Goal: Information Seeking & Learning: Learn about a topic

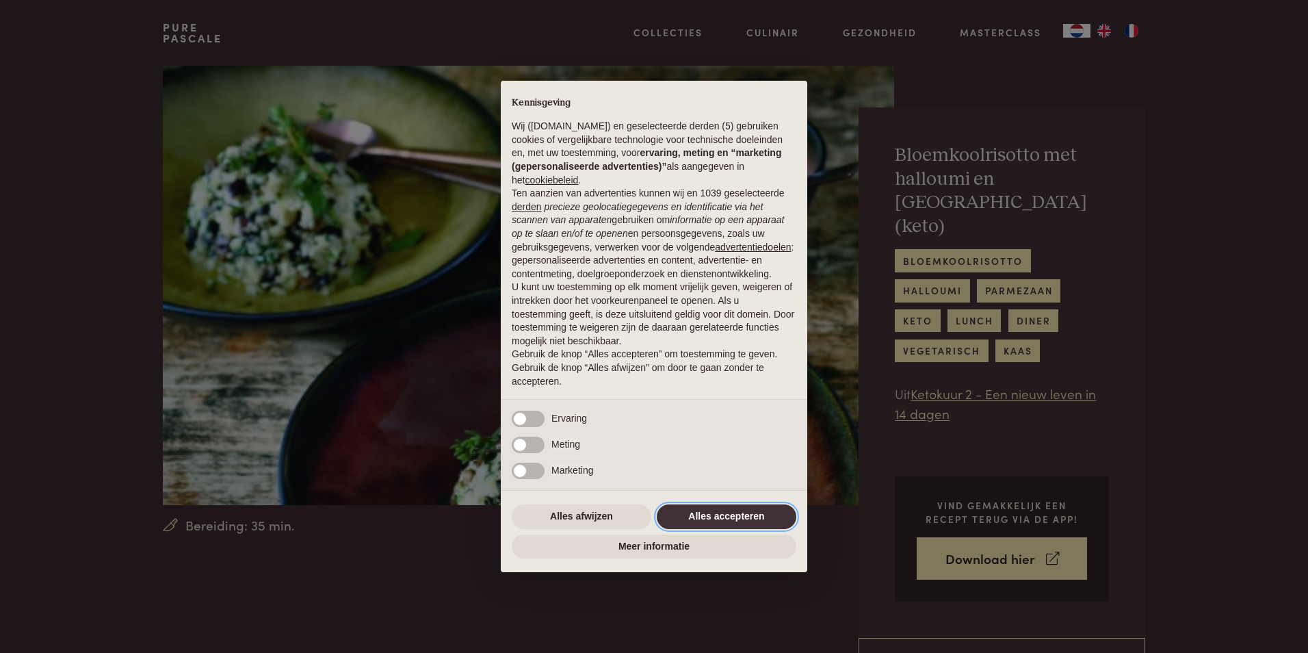
click at [728, 516] on button "Alles accepteren" at bounding box center [727, 516] width 140 height 25
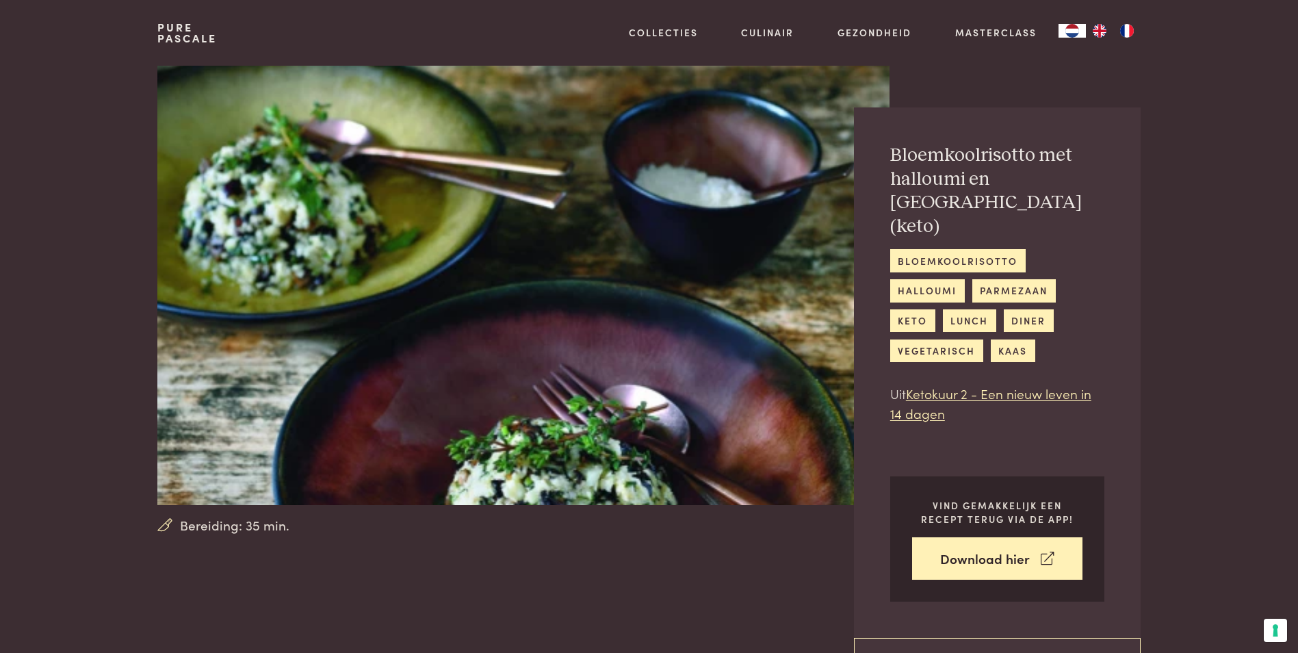
scroll to position [205, 0]
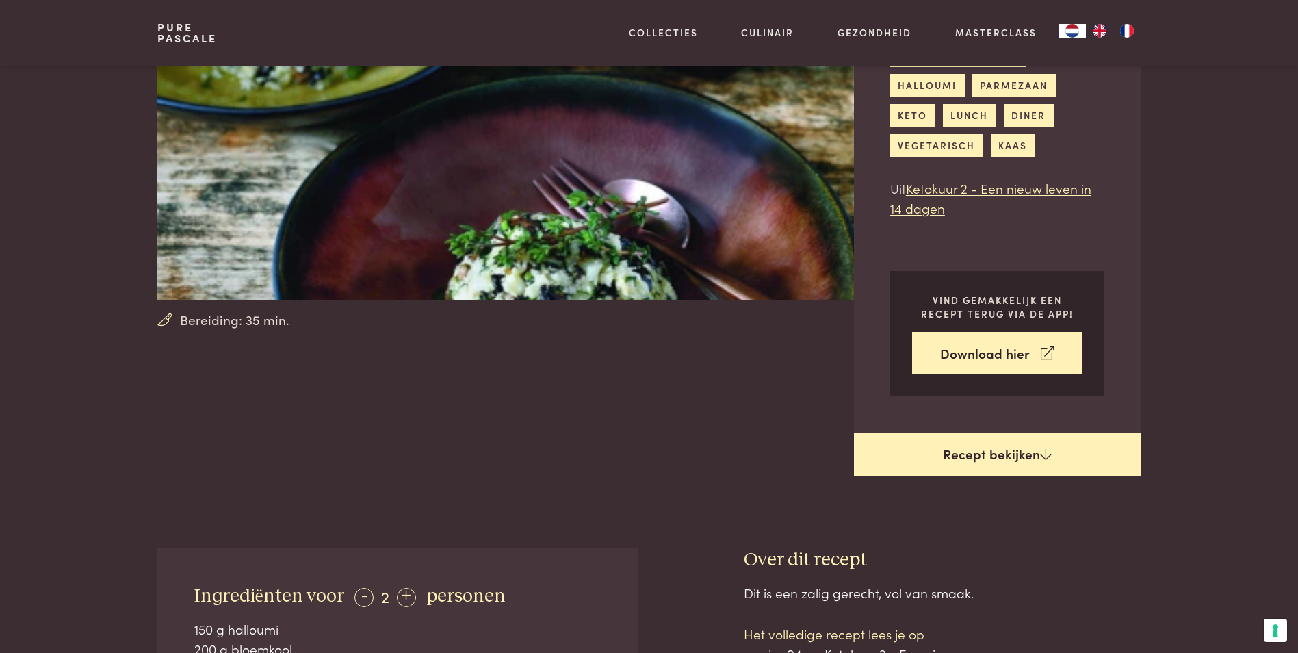
click at [987, 439] on link "Recept bekijken" at bounding box center [997, 454] width 287 height 44
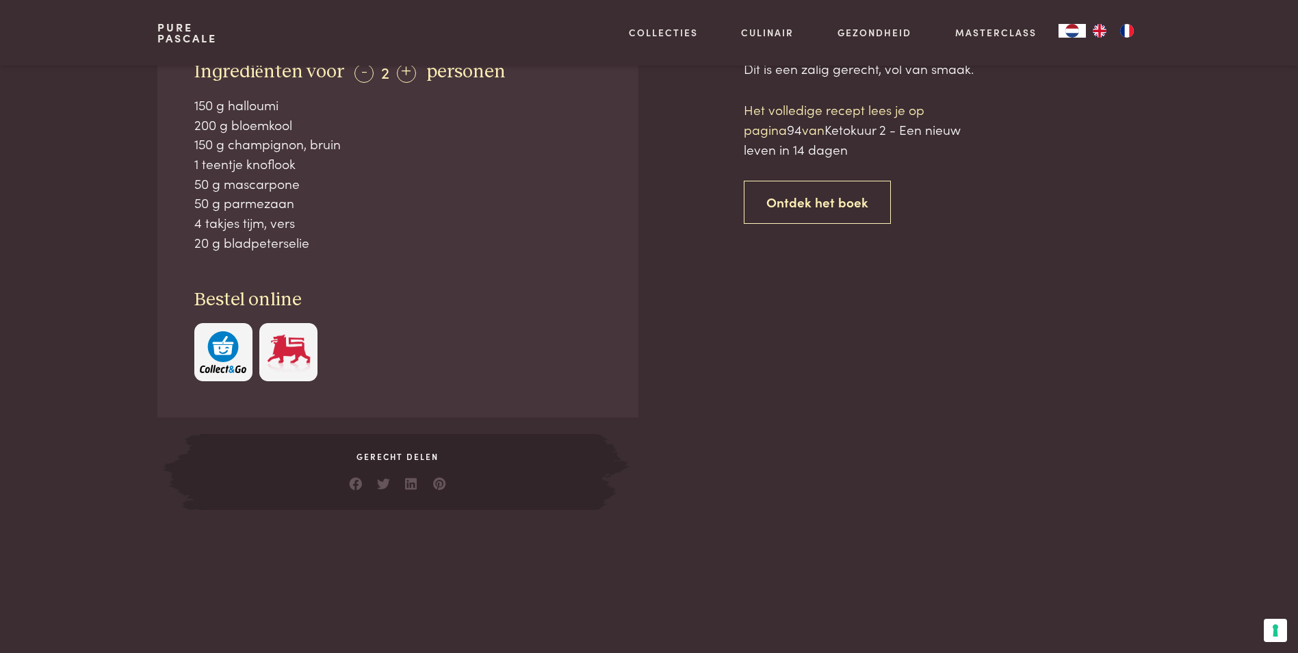
scroll to position [730, 0]
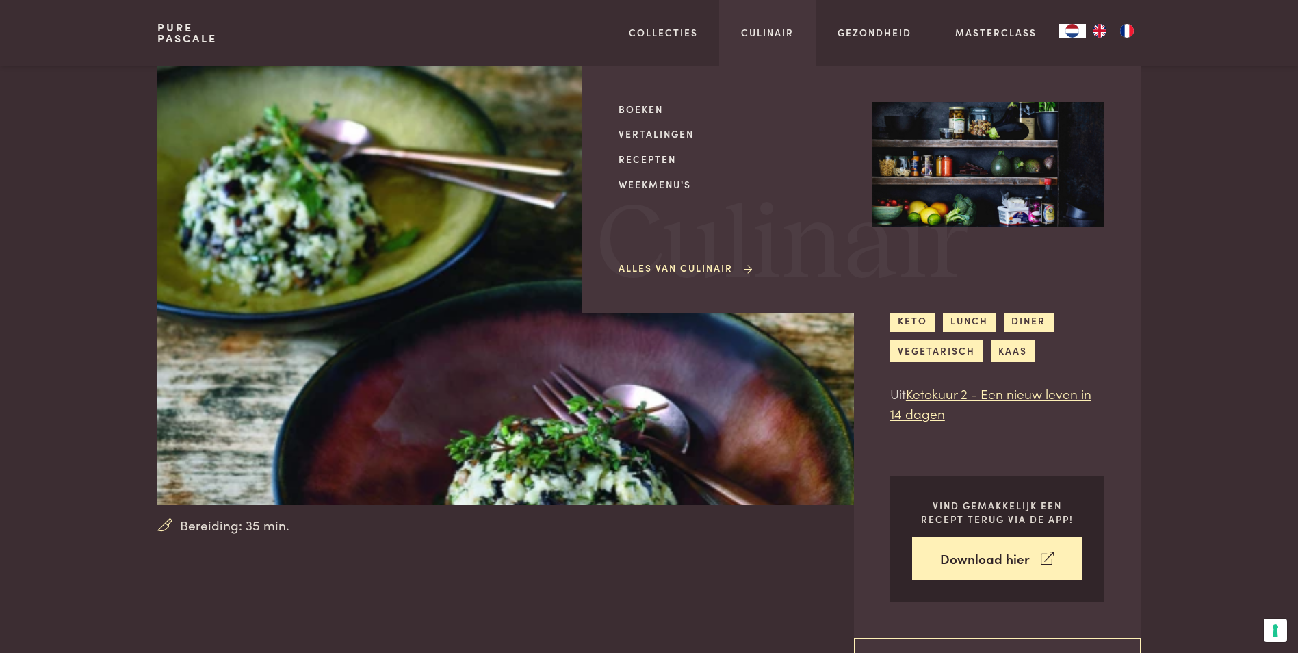
scroll to position [730, 0]
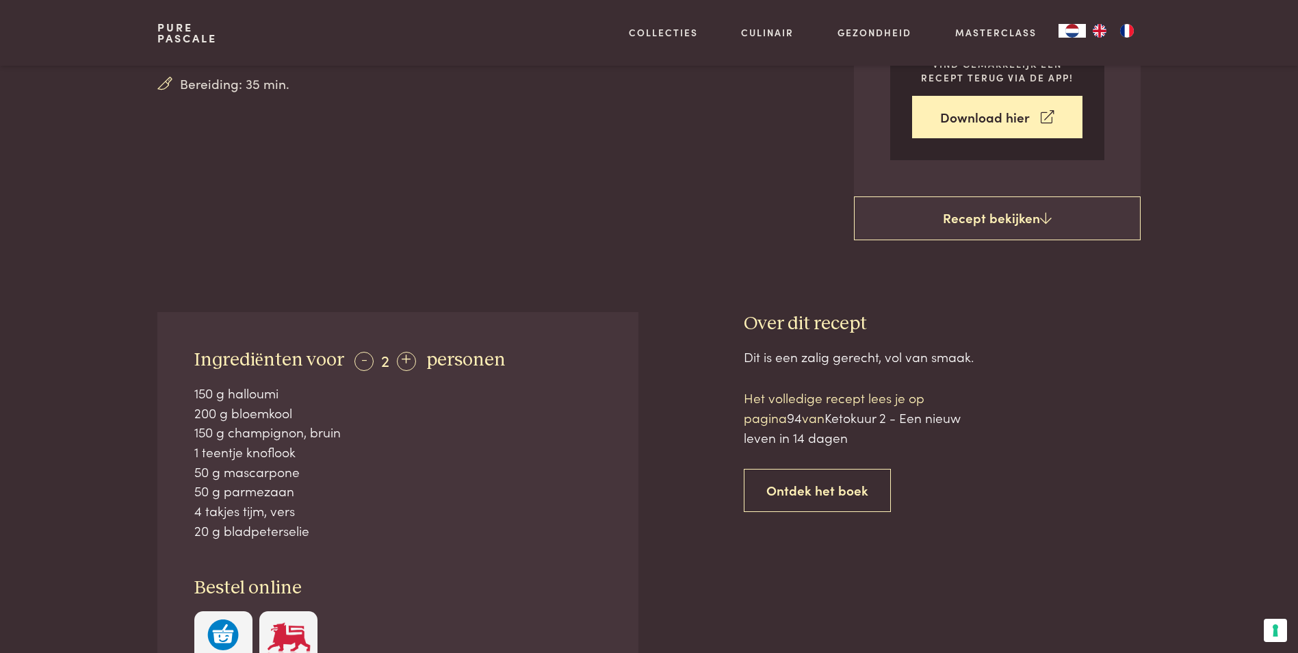
scroll to position [479, 0]
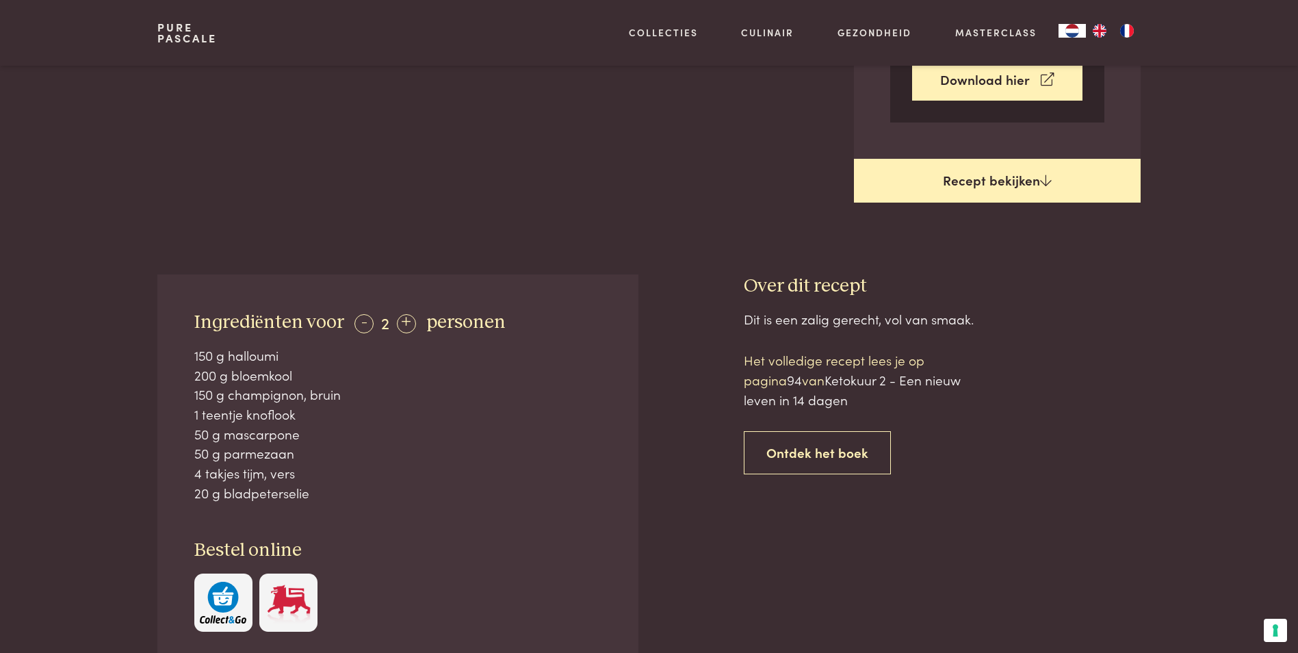
click at [965, 164] on link "Recept bekijken" at bounding box center [997, 181] width 287 height 44
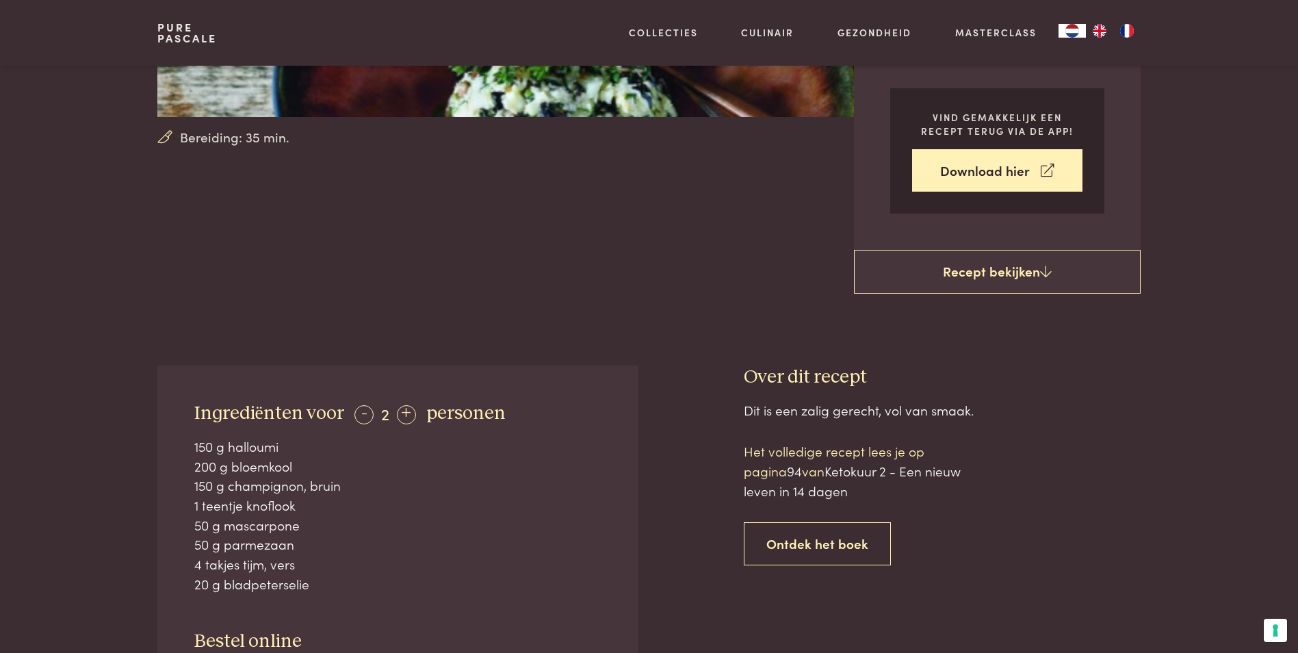
scroll to position [320, 0]
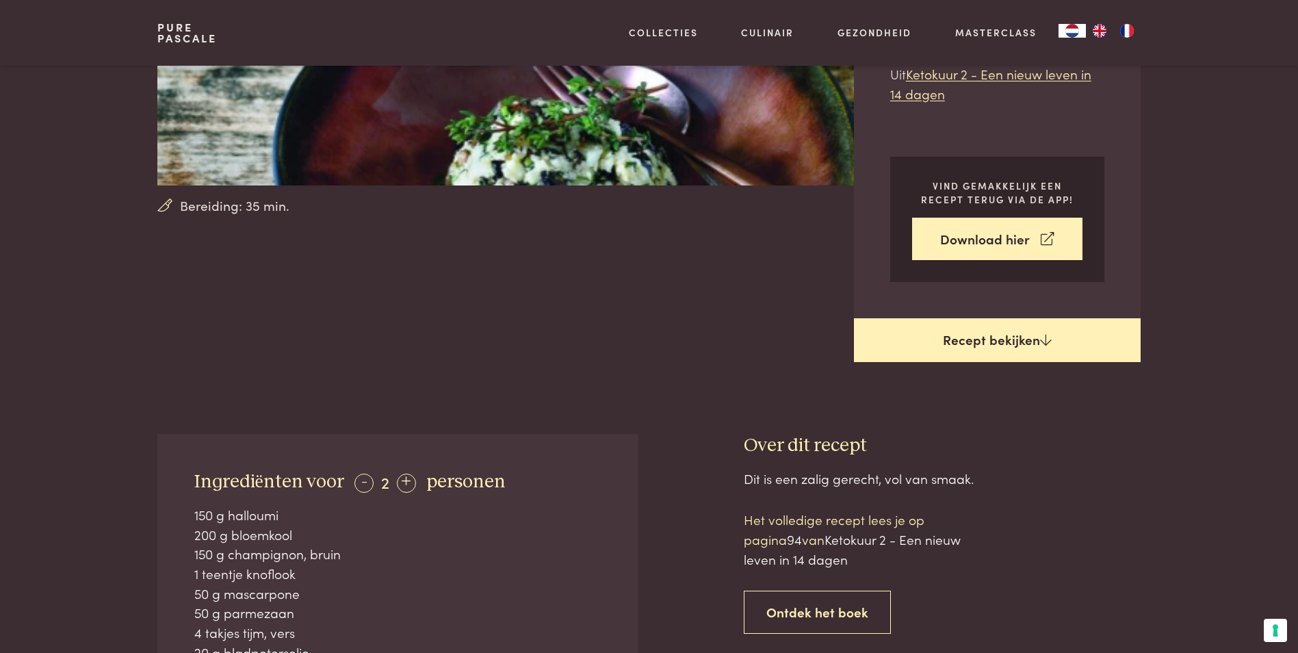
click at [968, 319] on link "Recept bekijken" at bounding box center [997, 340] width 287 height 44
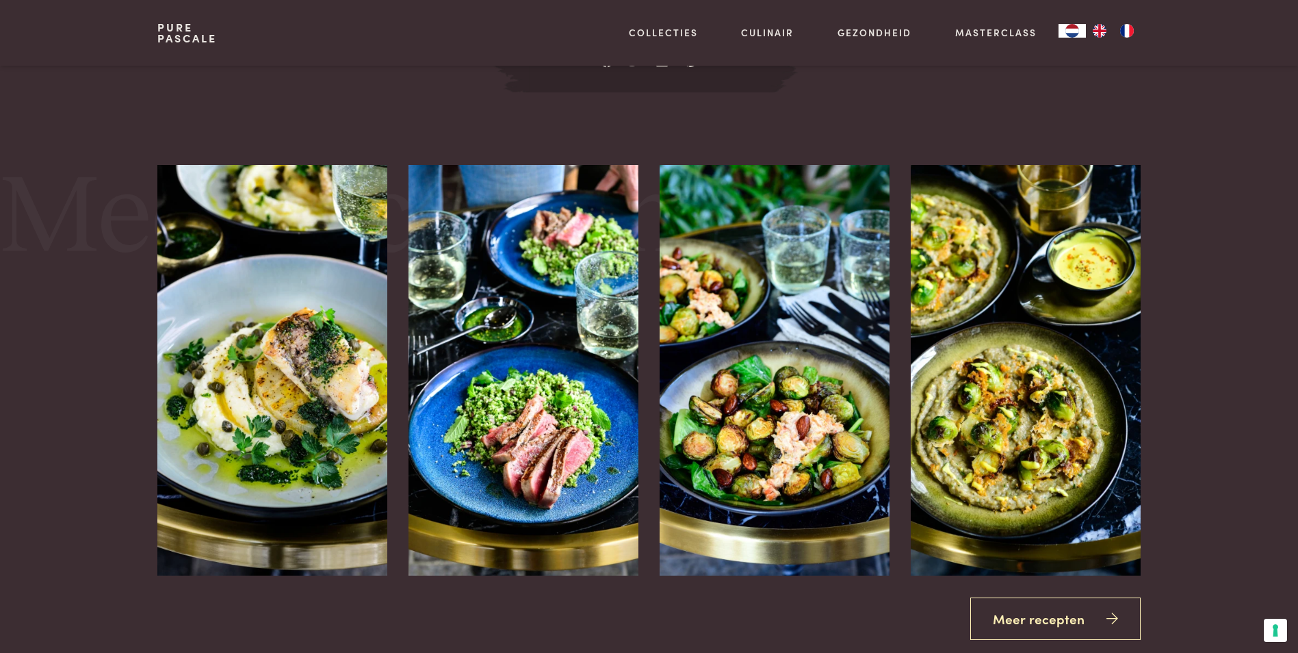
scroll to position [1962, 0]
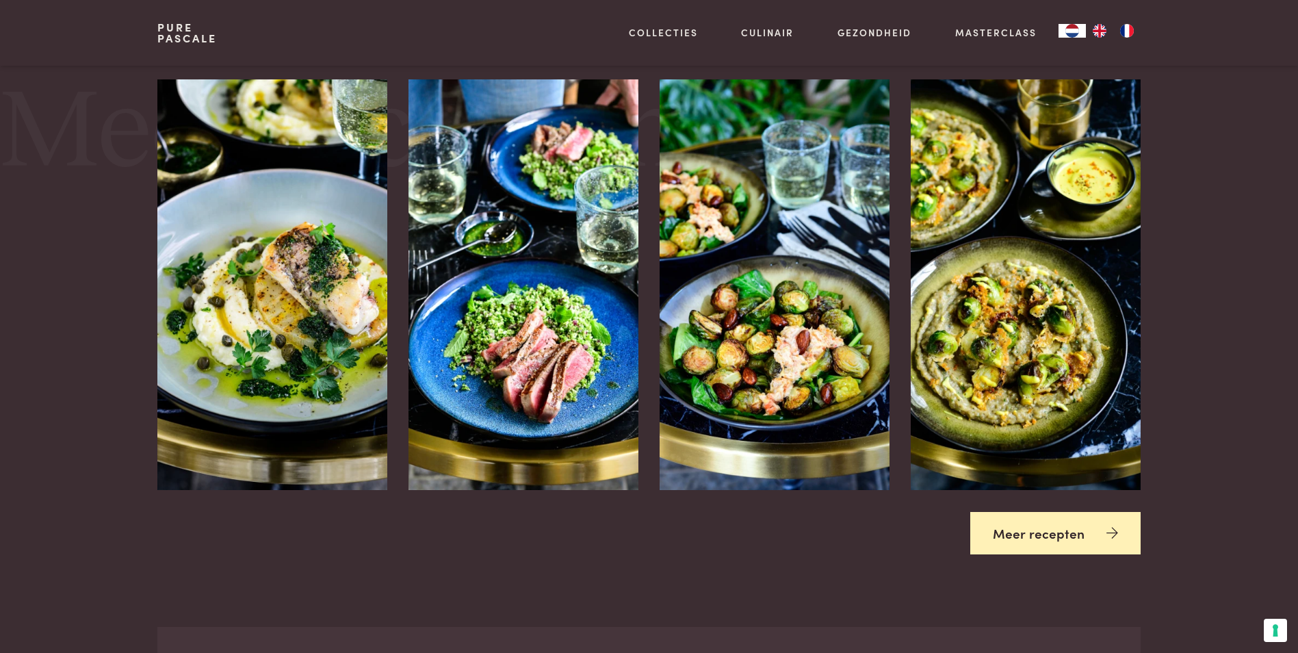
click at [1039, 515] on link "Meer recepten" at bounding box center [1055, 533] width 170 height 43
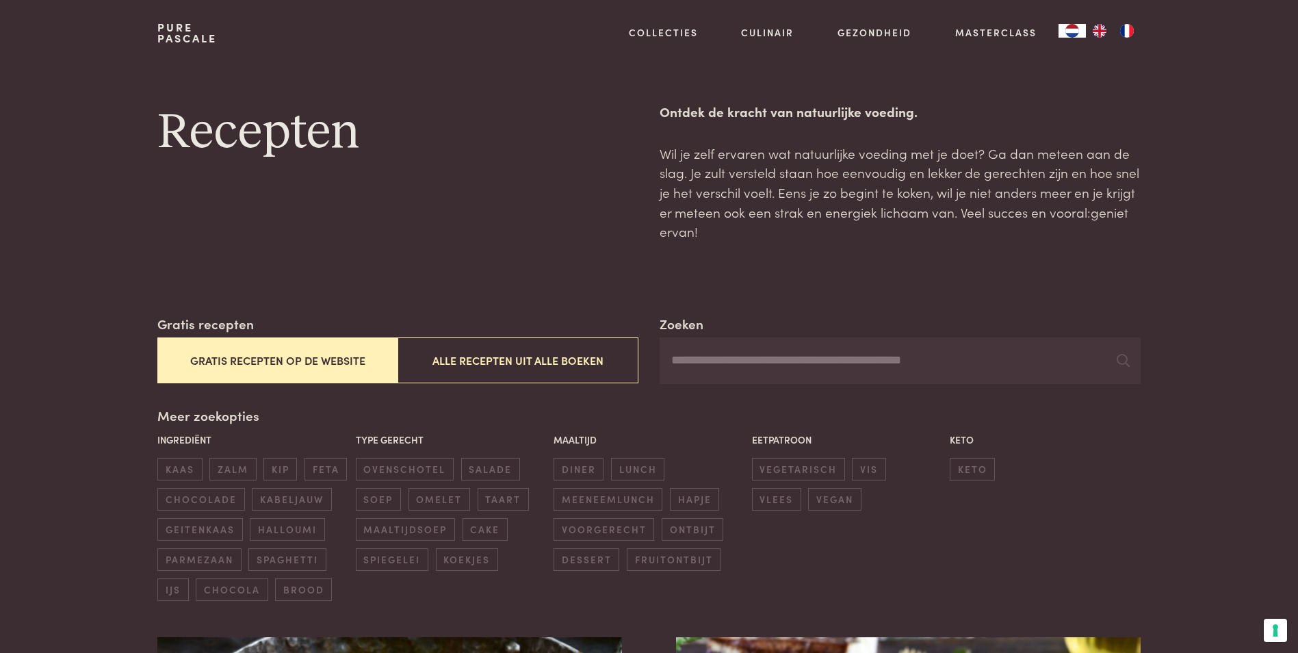
click at [293, 354] on button "Gratis recepten op de website" at bounding box center [277, 360] width 240 height 46
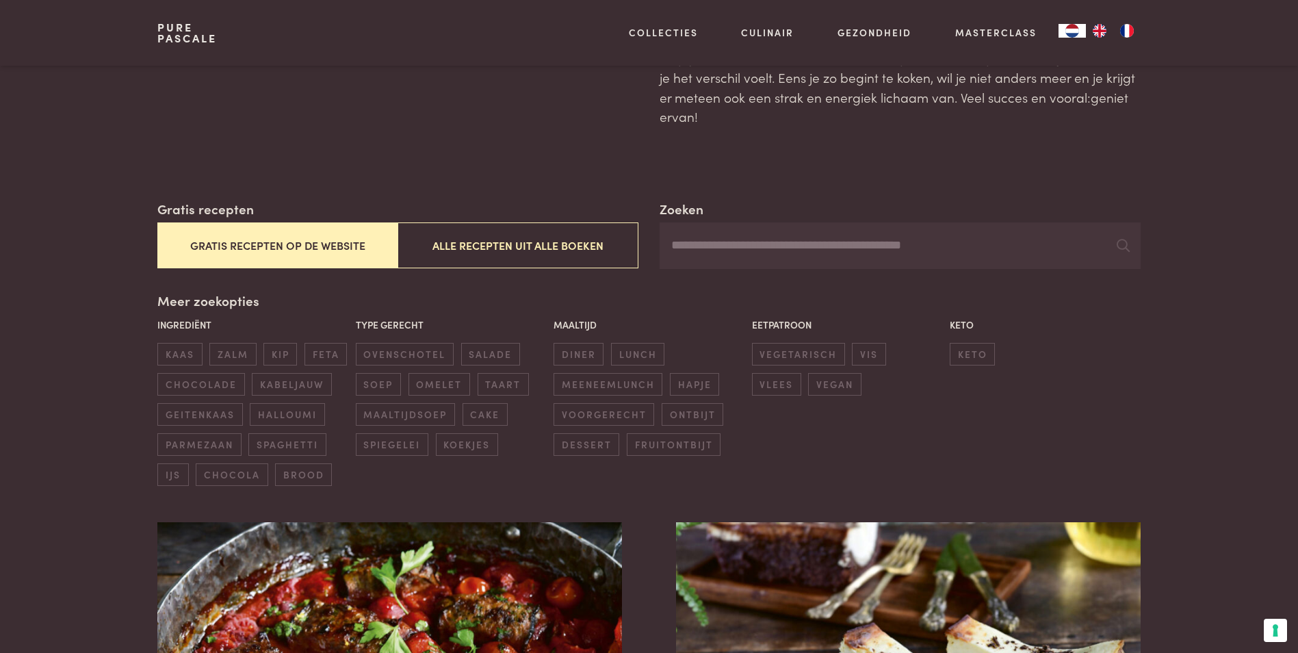
scroll to position [91, 0]
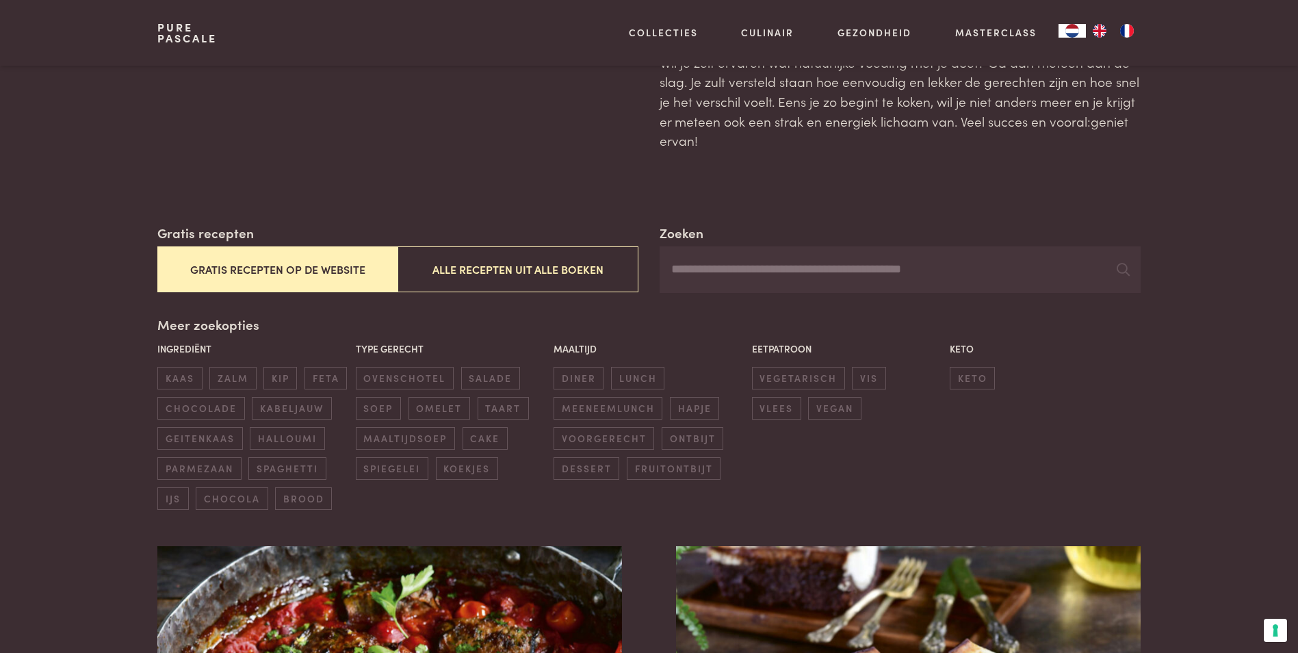
click at [735, 271] on input "Zoeken" at bounding box center [900, 269] width 480 height 47
type input "*"
type input "****"
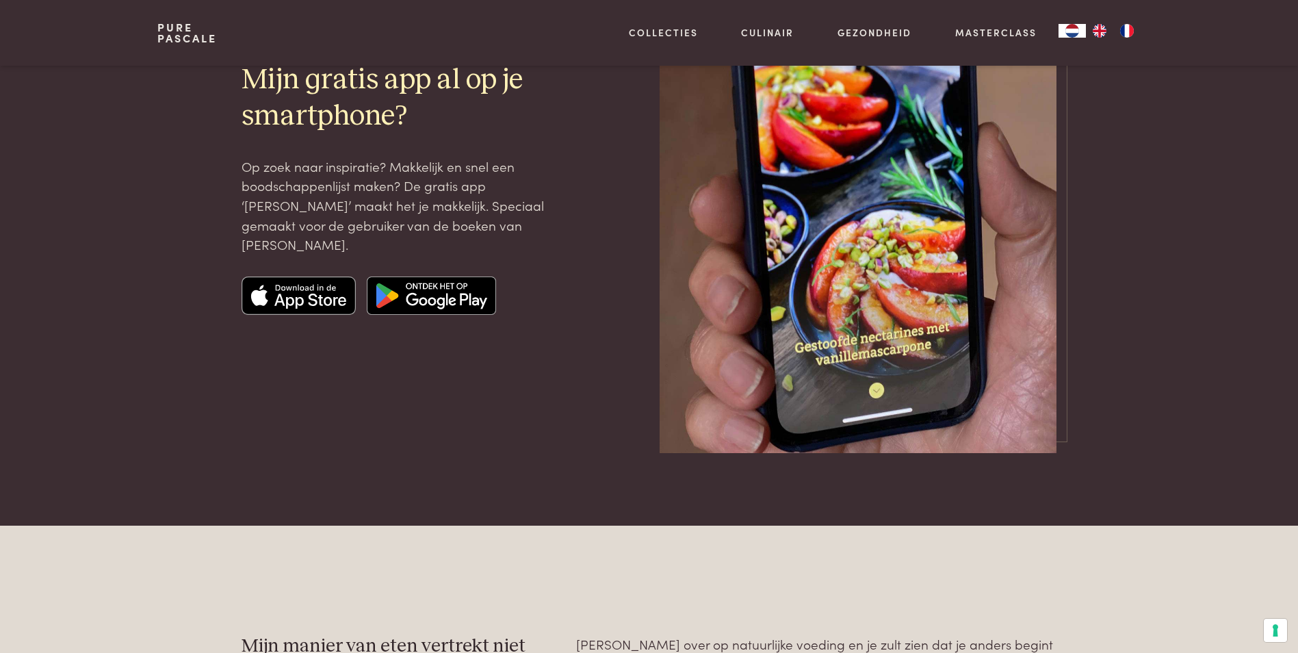
scroll to position [2623, 0]
